Goal: Book appointment/travel/reservation

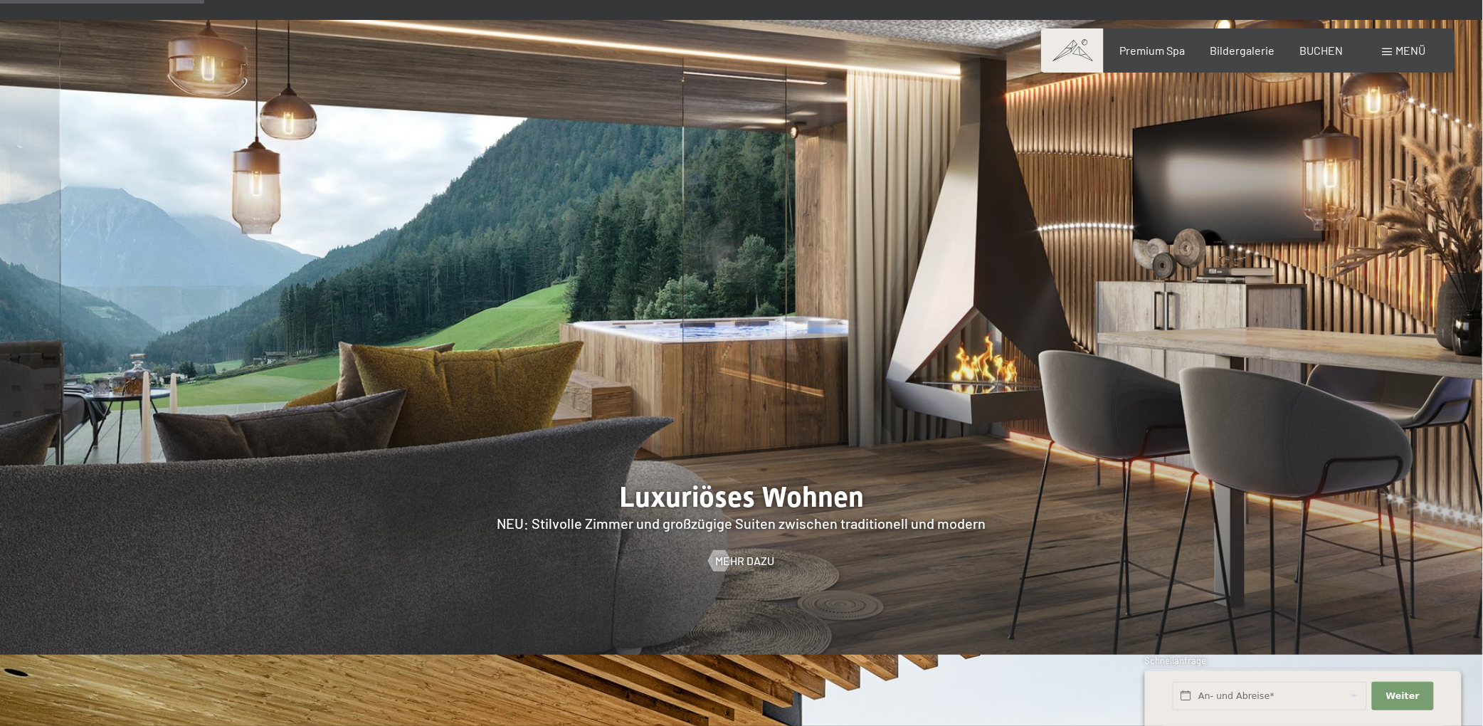
scroll to position [1138, 0]
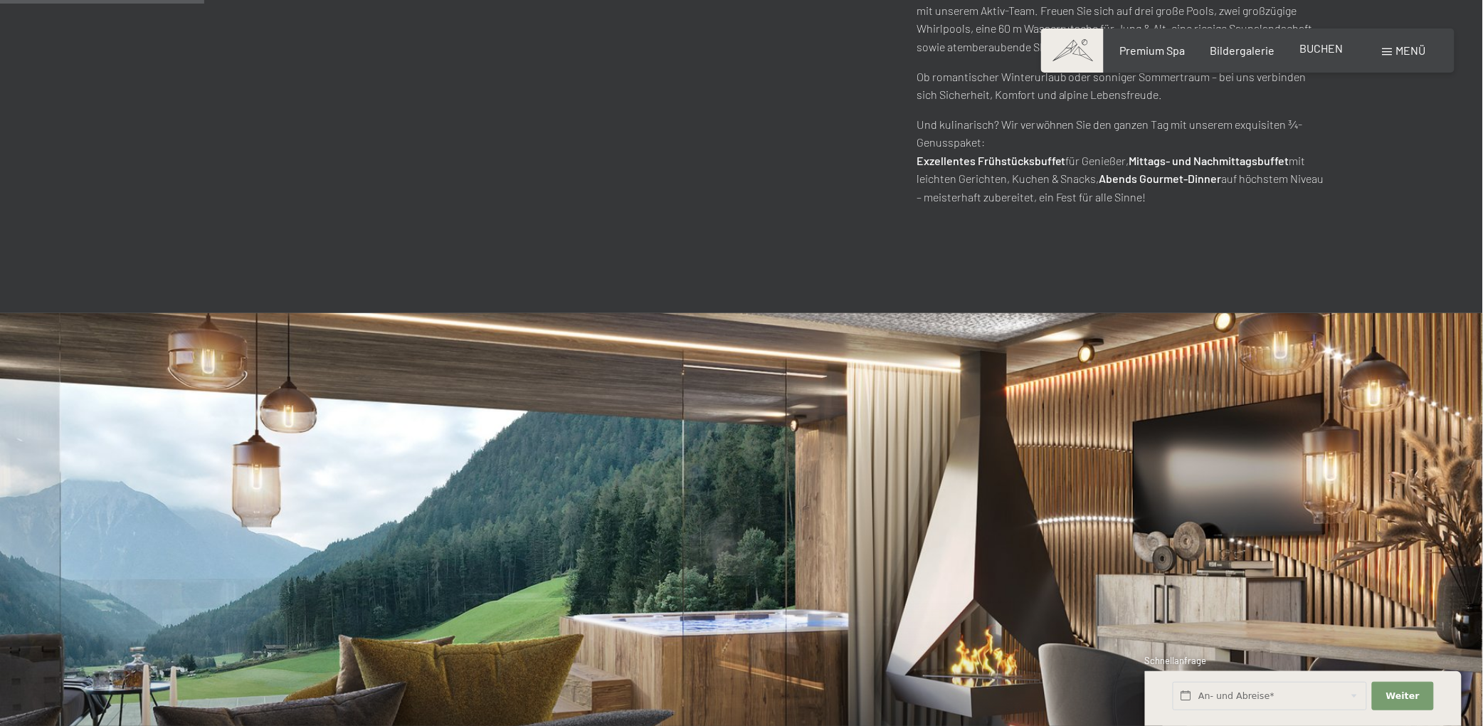
click at [1340, 48] on span "BUCHEN" at bounding box center [1321, 48] width 43 height 14
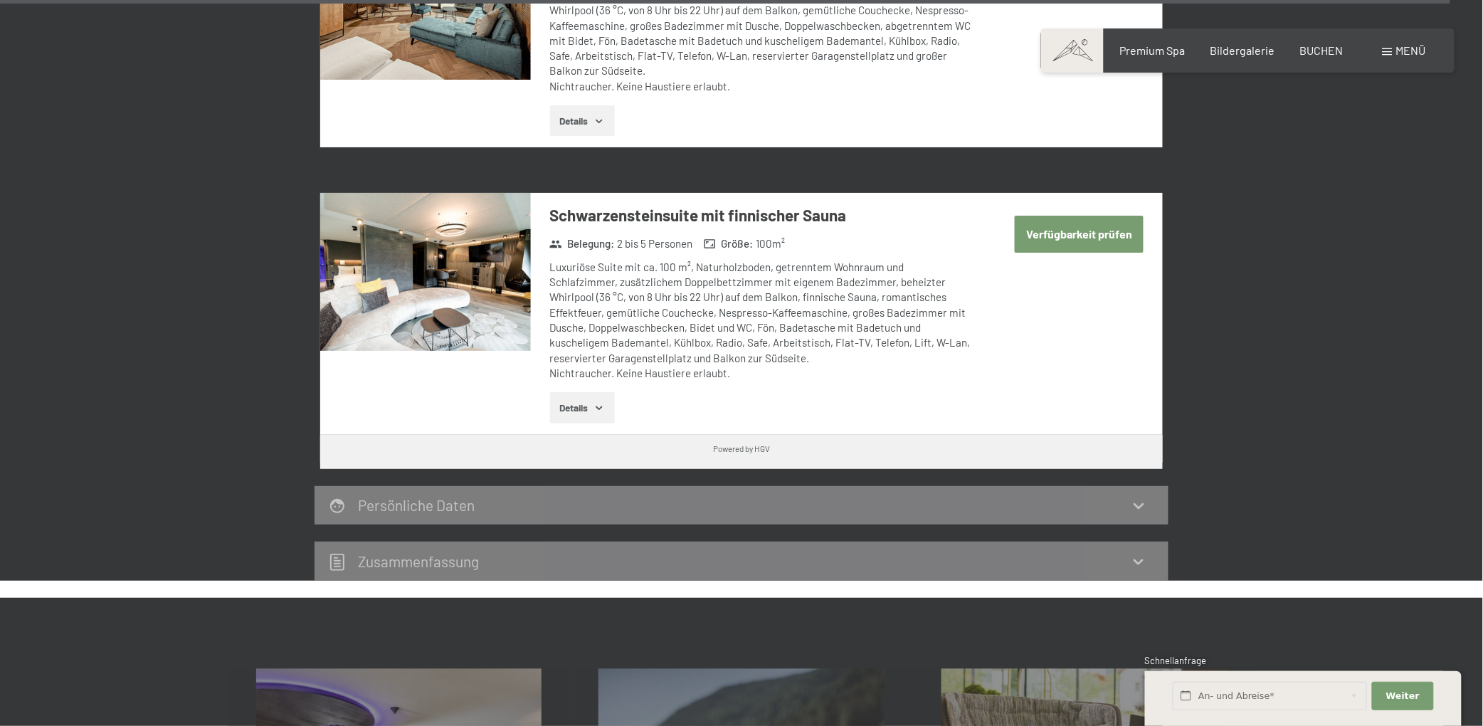
scroll to position [4696, 0]
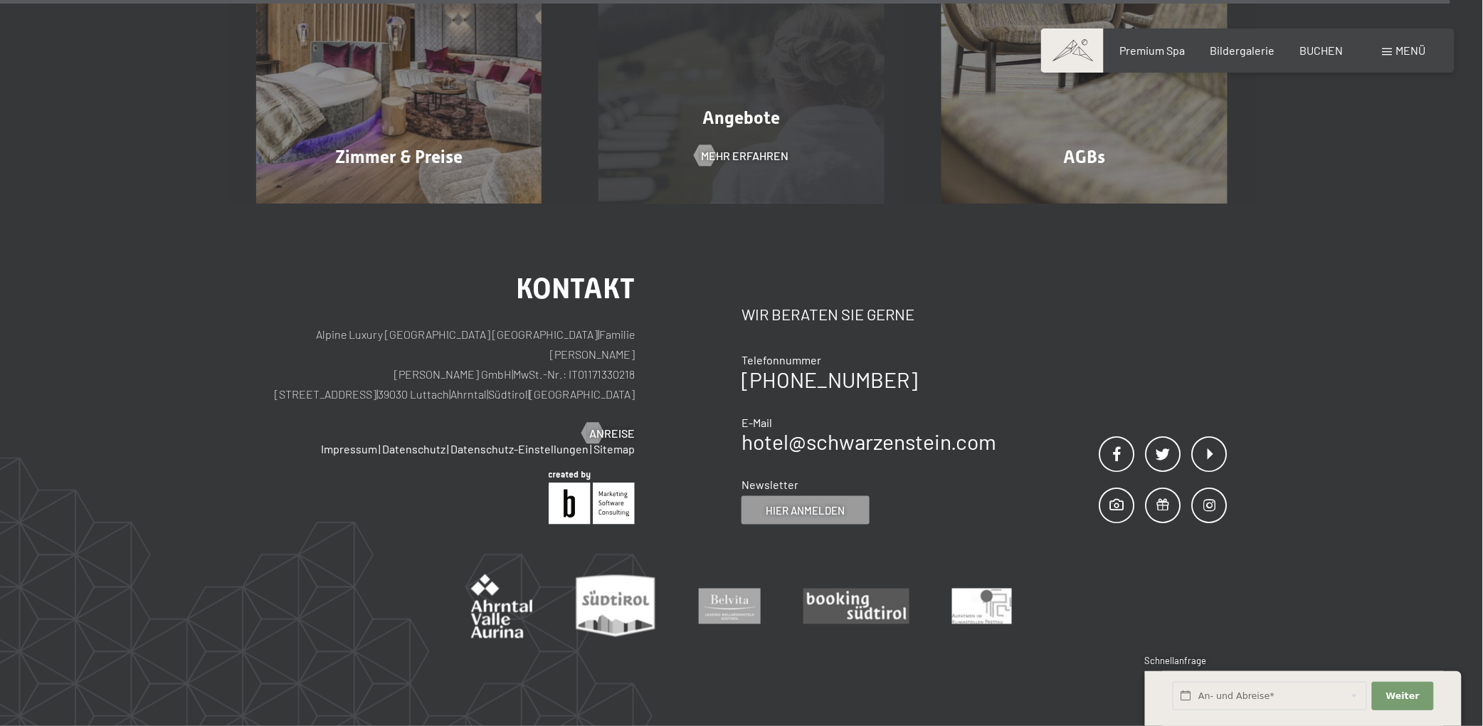
click at [779, 147] on div "Angebote Mehr erfahren" at bounding box center [741, 60] width 343 height 286
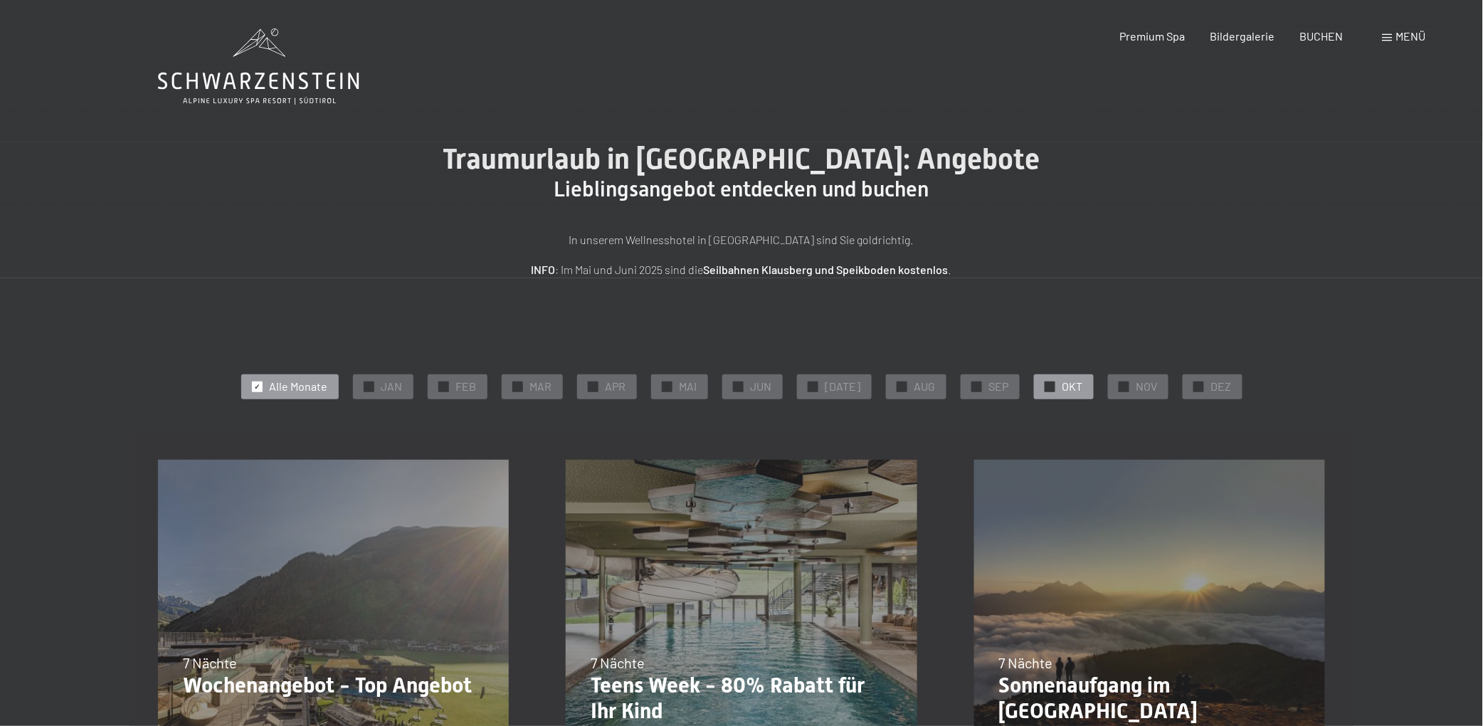
click at [1047, 386] on span "✓" at bounding box center [1050, 386] width 6 height 10
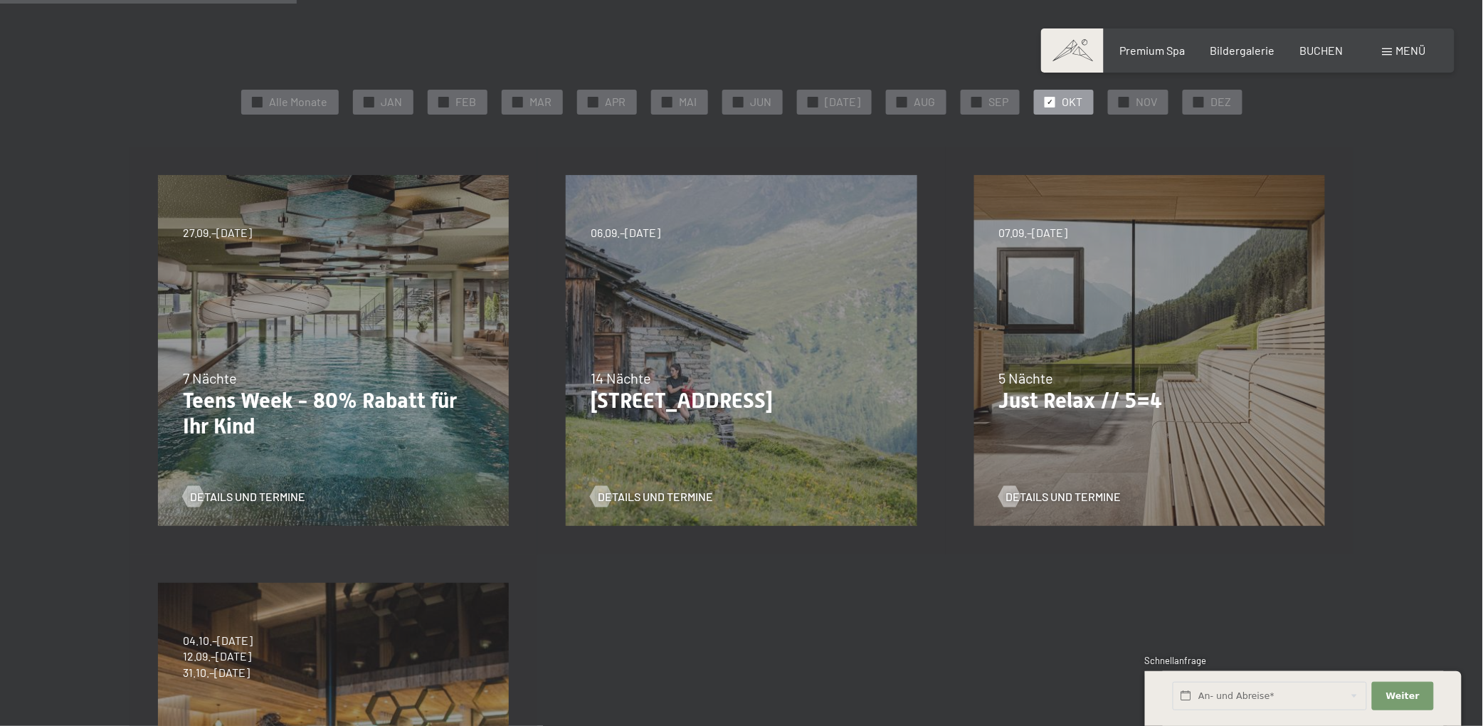
scroll to position [427, 0]
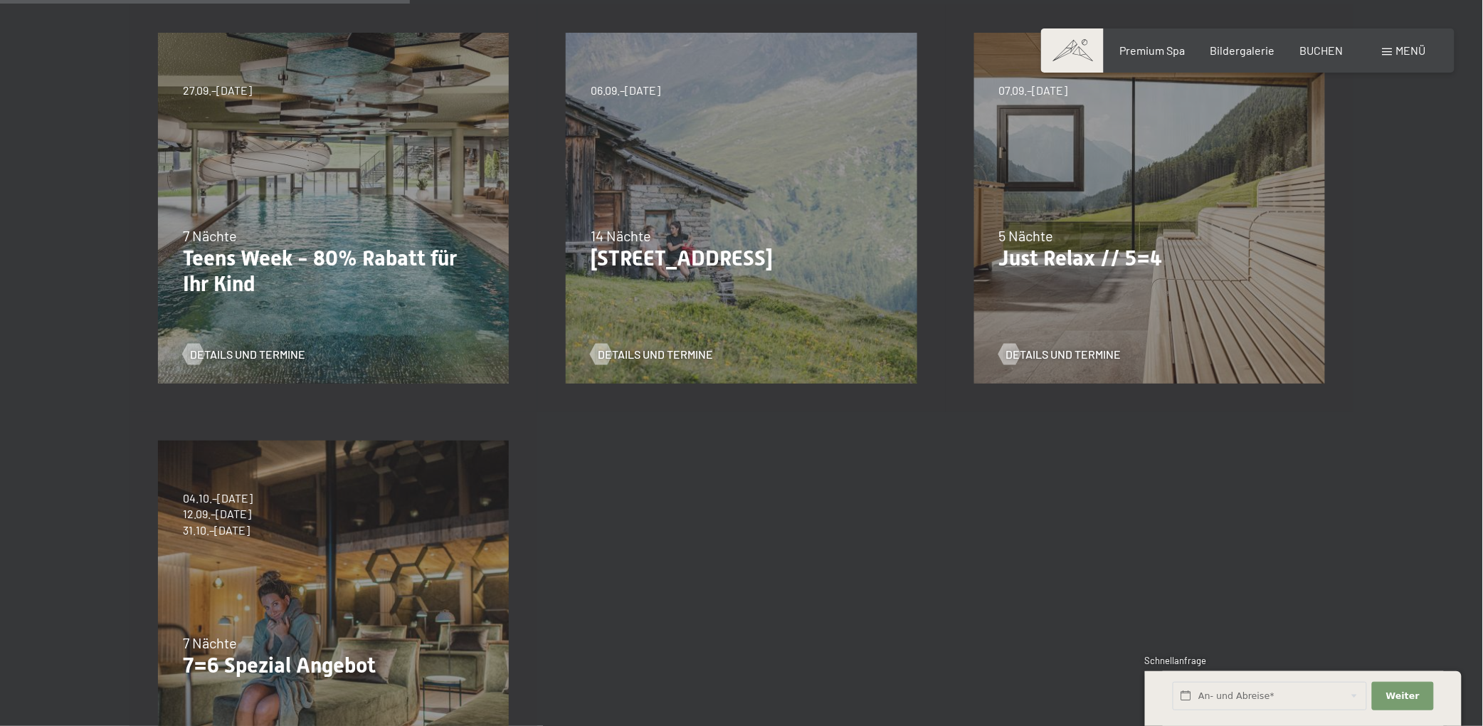
click at [252, 552] on div "04.10.–26.10.2025 01.11.–21.12.2025 10.01.–01.02.2026 07.03.–29.03.2026 16.05.–…" at bounding box center [333, 616] width 408 height 408
click at [330, 669] on p "7=6 Spezial Angebot" at bounding box center [333, 666] width 301 height 26
click at [319, 583] on div "04.10.–26.10.2025 01.11.–21.12.2025 10.01.–01.02.2026 07.03.–29.03.2026 16.05.–…" at bounding box center [333, 616] width 408 height 408
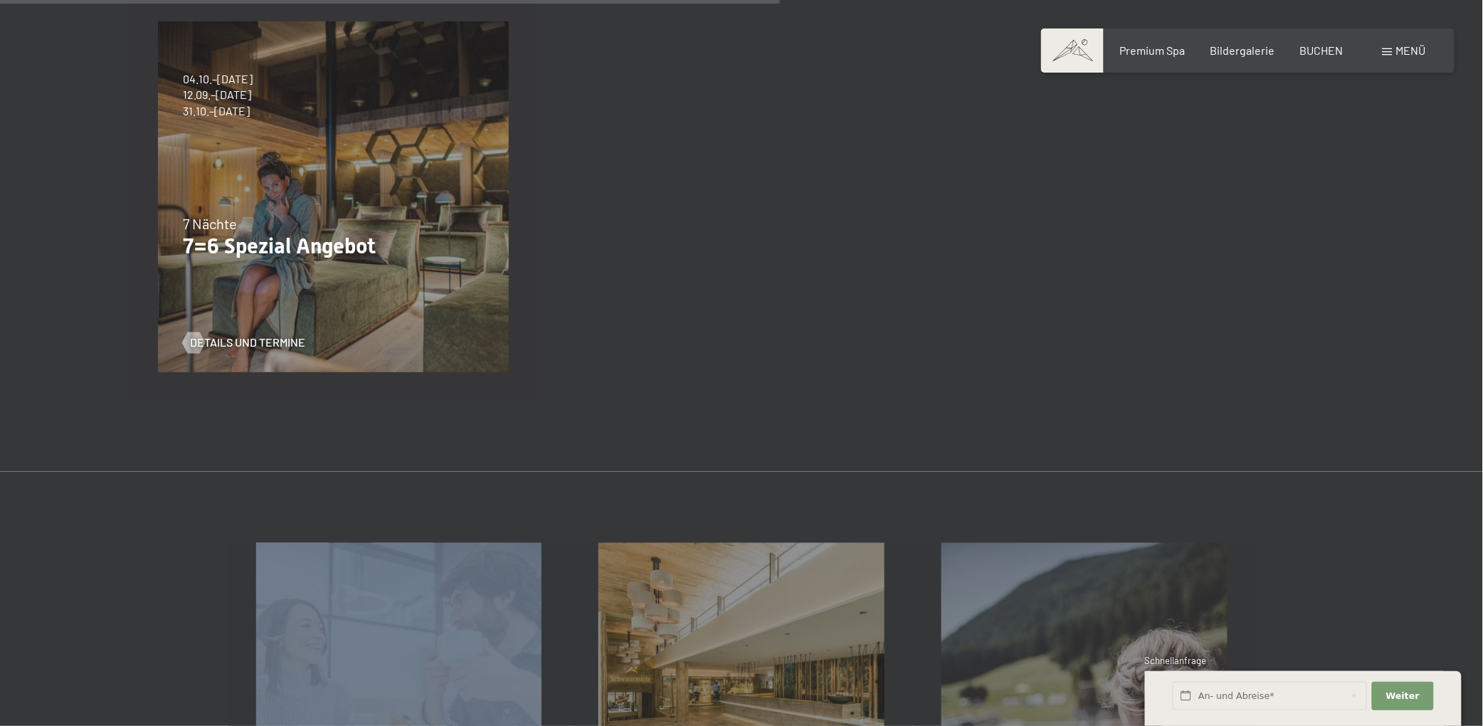
scroll to position [711, 0]
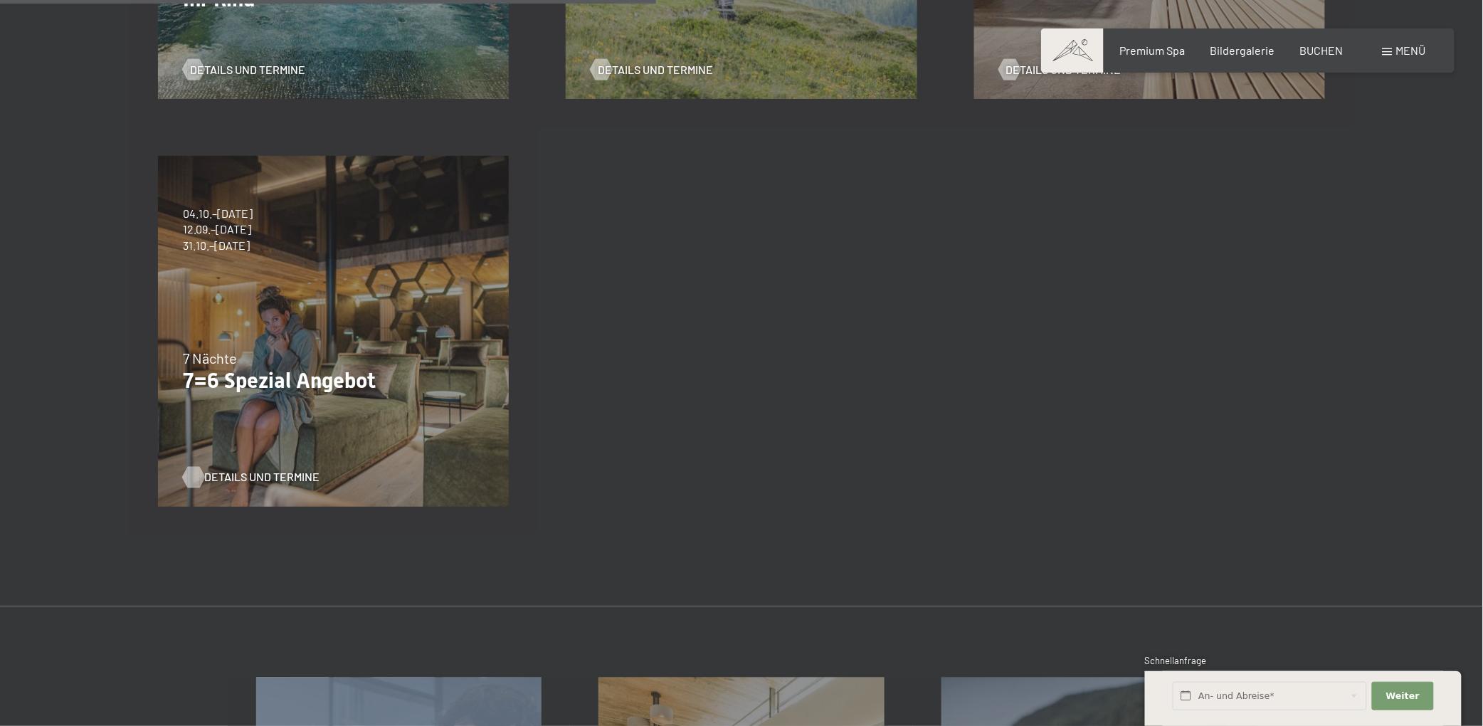
click at [275, 475] on span "Details und Termine" at bounding box center [261, 478] width 115 height 16
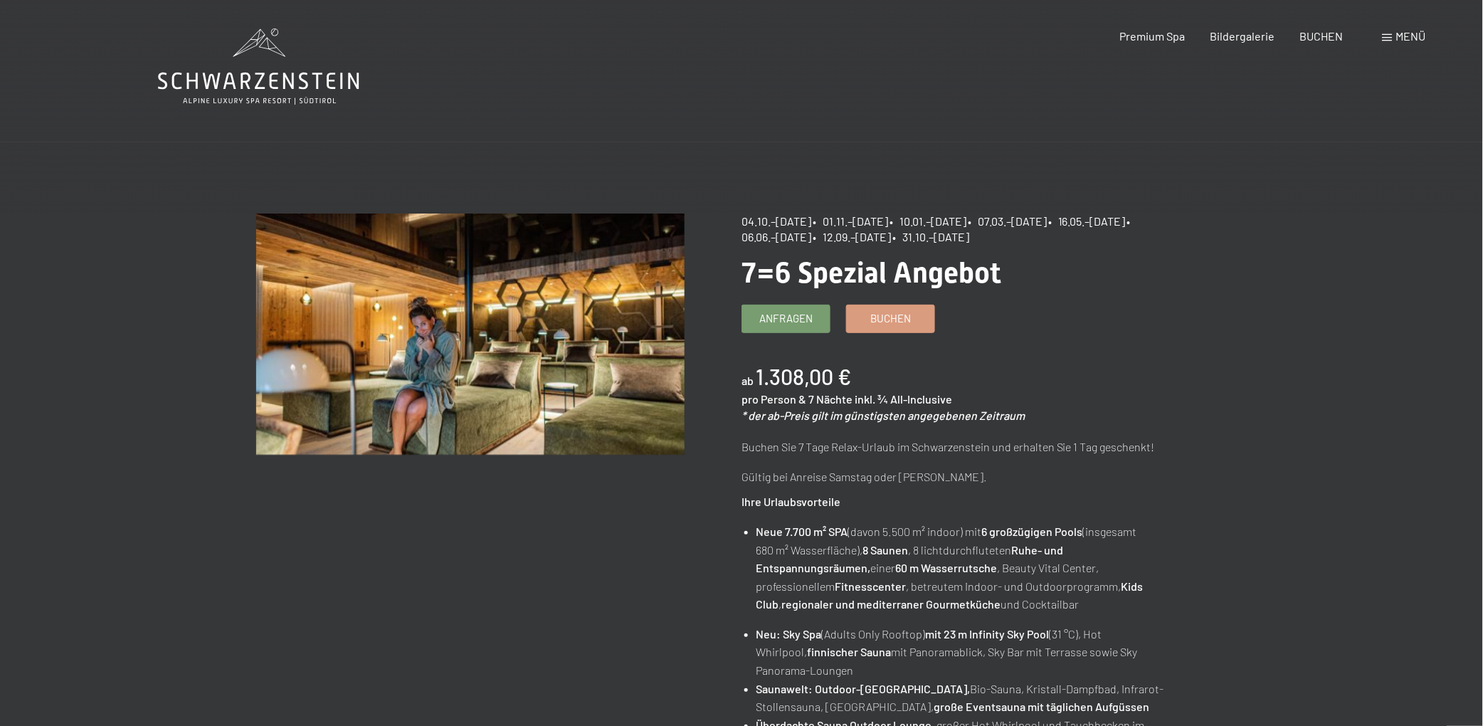
drag, startPoint x: 739, startPoint y: 221, endPoint x: 824, endPoint y: 217, distance: 85.5
drag, startPoint x: 838, startPoint y: 219, endPoint x: 738, endPoint y: 220, distance: 100.3
copy div "04.10.–[DATE]"
